Goal: Navigation & Orientation: Find specific page/section

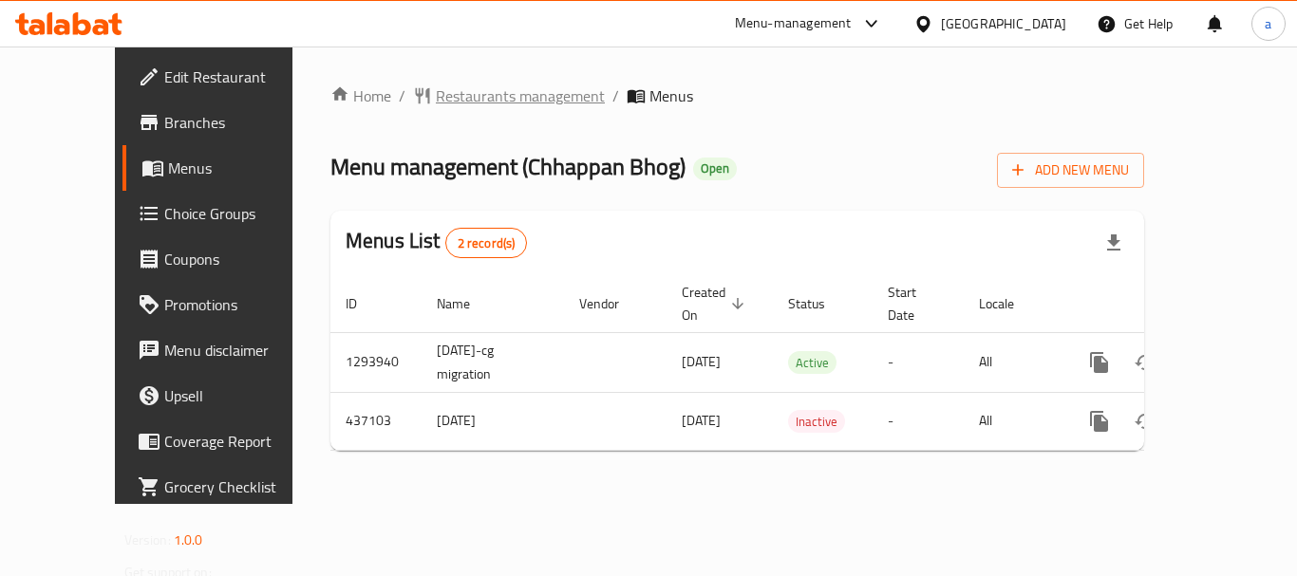
drag, startPoint x: 458, startPoint y: 79, endPoint x: 447, endPoint y: 90, distance: 16.1
click at [457, 83] on div "Home / Restaurants management / Menus Menu management ( Chhappan Bhog ) Open Ad…" at bounding box center [736, 275] width 889 height 457
click at [444, 92] on span "Restaurants management" at bounding box center [520, 95] width 169 height 23
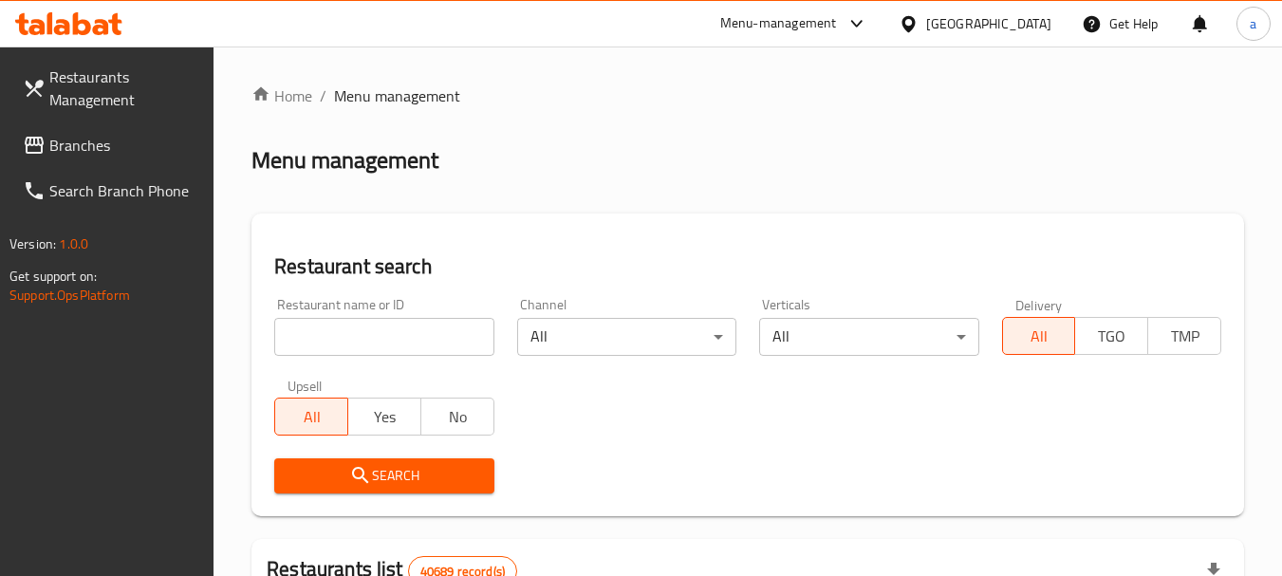
click at [114, 159] on link "Branches" at bounding box center [111, 145] width 207 height 46
